Goal: Task Accomplishment & Management: Manage account settings

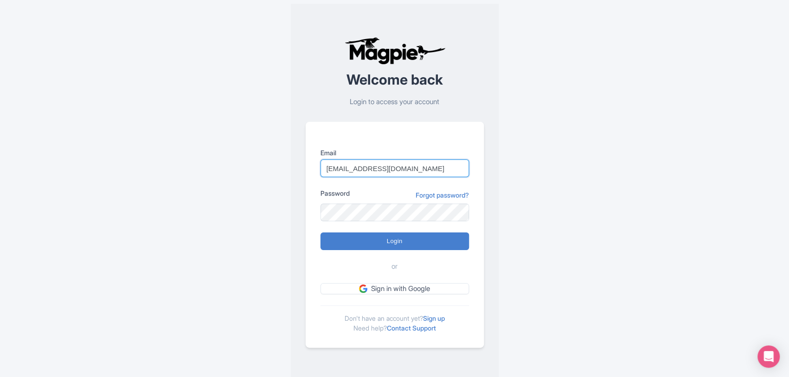
click at [447, 161] on input "imshanmohamed@gmail.com" at bounding box center [395, 168] width 149 height 18
type input "support@malaysia-experience.com"
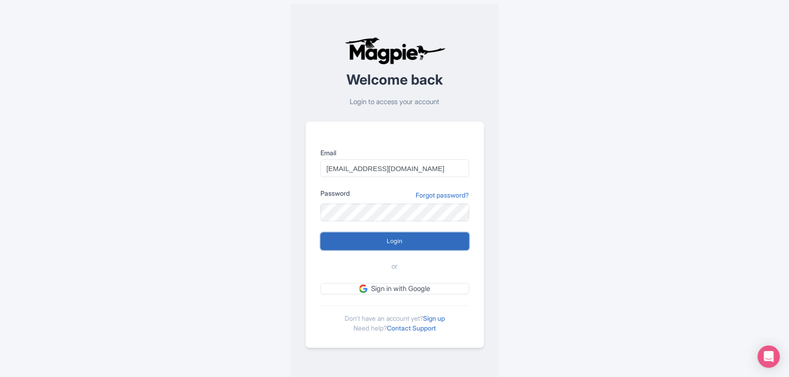
click at [401, 233] on input "Login" at bounding box center [395, 241] width 149 height 18
type input "Logging in..."
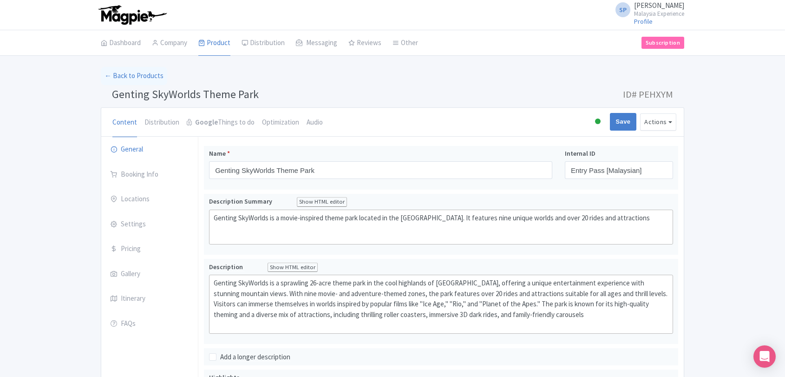
scroll to position [2, 0]
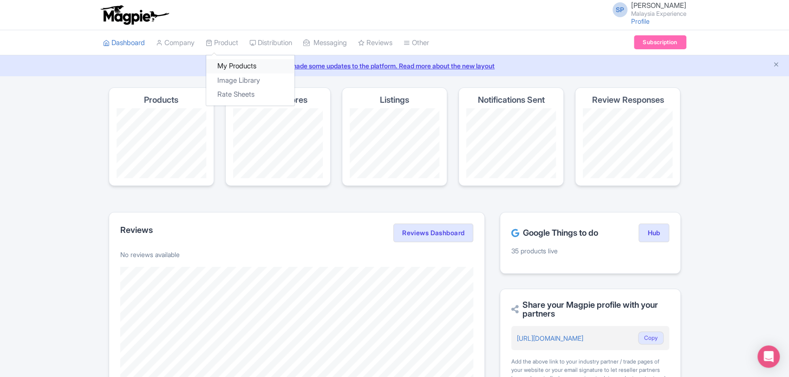
click at [238, 70] on link "My Products" at bounding box center [250, 66] width 88 height 14
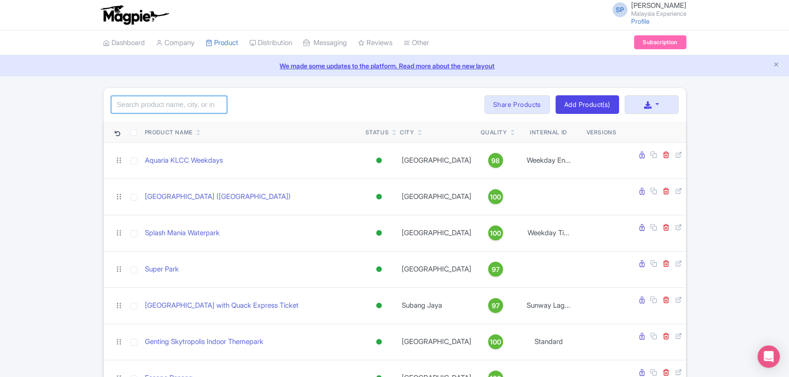
click at [169, 107] on input "search" at bounding box center [169, 105] width 116 height 18
type input "zoo"
click button "Search" at bounding box center [0, 0] width 0 height 0
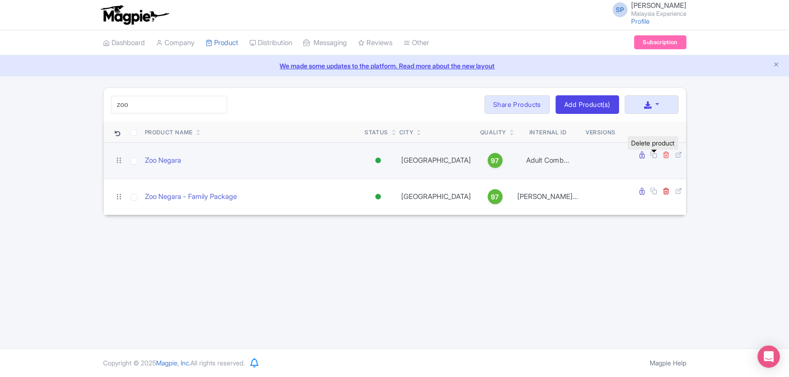
click at [663, 158] on icon at bounding box center [666, 154] width 7 height 7
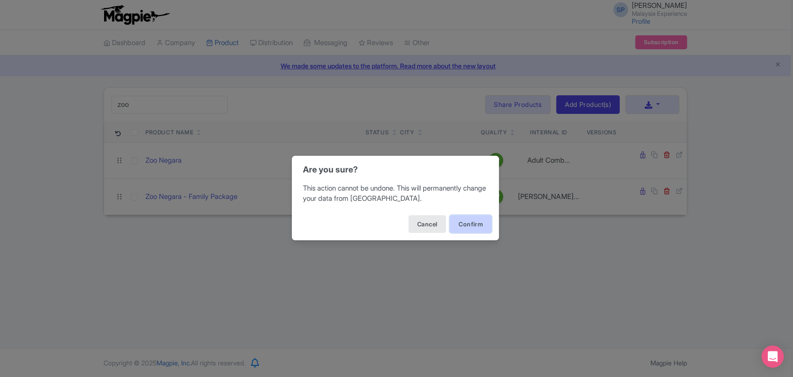
click at [459, 221] on button "Confirm" at bounding box center [471, 224] width 42 height 18
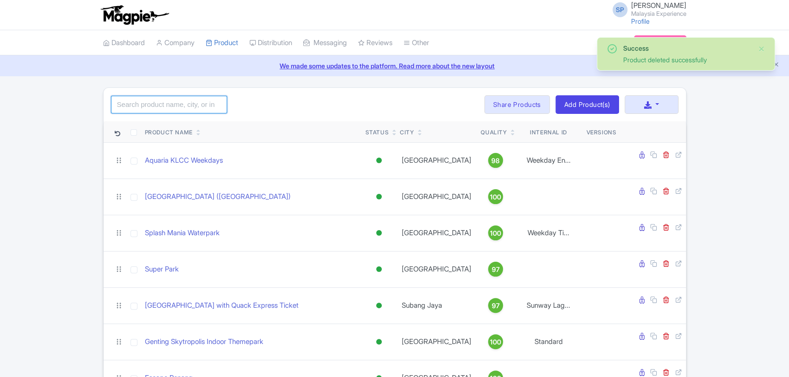
click at [198, 102] on input "search" at bounding box center [169, 105] width 116 height 18
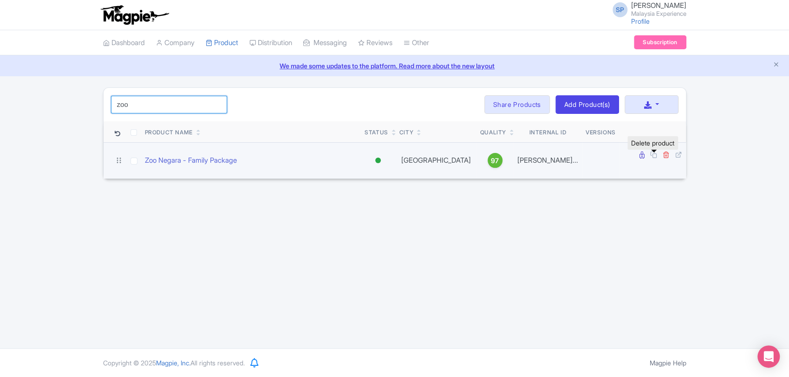
type input "zoo"
click at [663, 157] on icon at bounding box center [666, 154] width 7 height 7
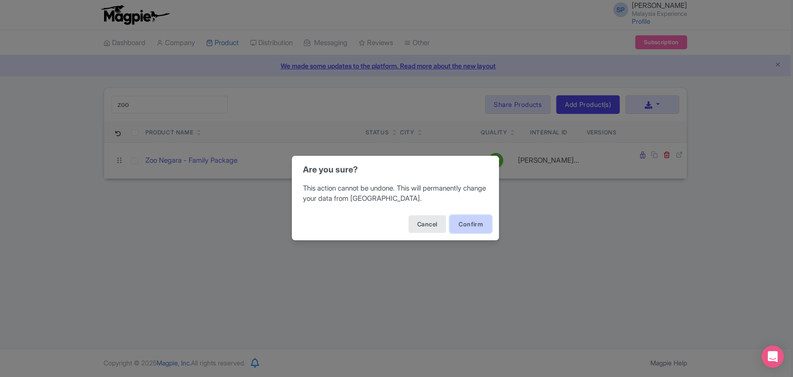
click at [470, 224] on button "Confirm" at bounding box center [471, 224] width 42 height 18
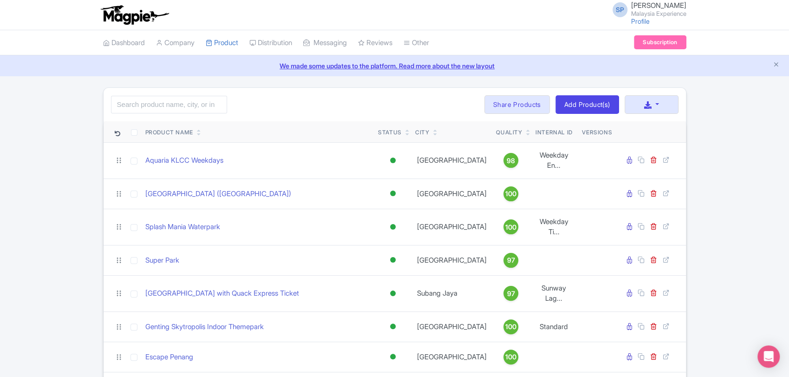
click at [613, 10] on span "SP" at bounding box center [620, 9] width 15 height 15
click at [644, 73] on link "Sign out" at bounding box center [642, 73] width 88 height 14
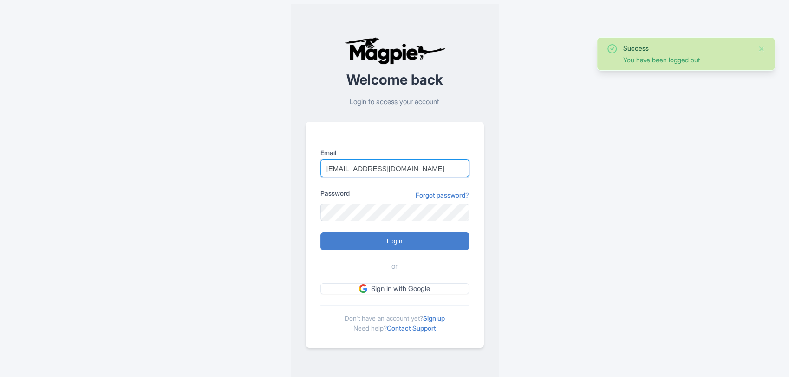
click at [380, 167] on input "support@malaysia-experience.com" at bounding box center [395, 168] width 149 height 18
type input "imshanmohamed@gmail.com"
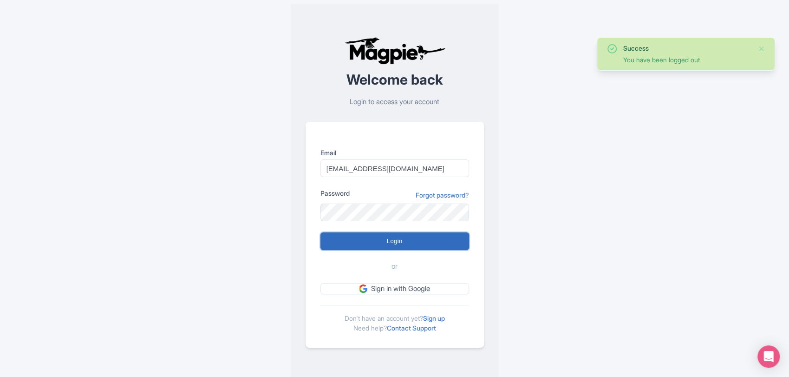
click at [415, 235] on input "Login" at bounding box center [395, 241] width 149 height 18
type input "Logging in..."
